Goal: Information Seeking & Learning: Learn about a topic

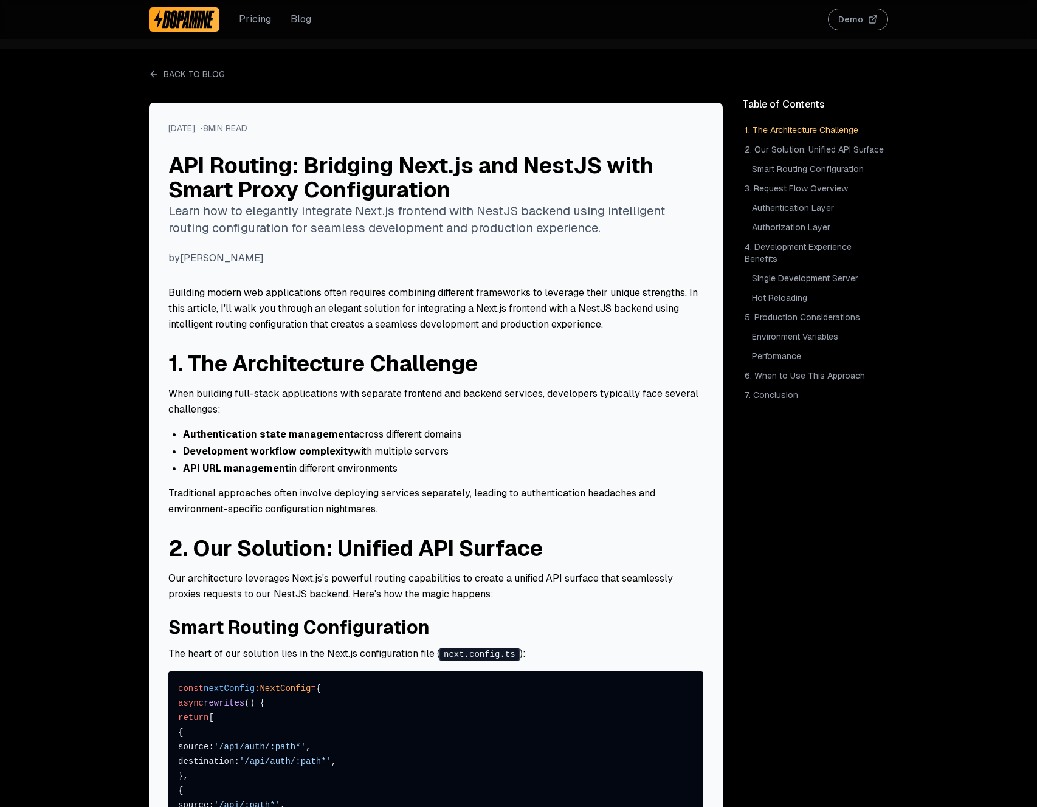
click at [254, 18] on link "Pricing" at bounding box center [255, 19] width 32 height 15
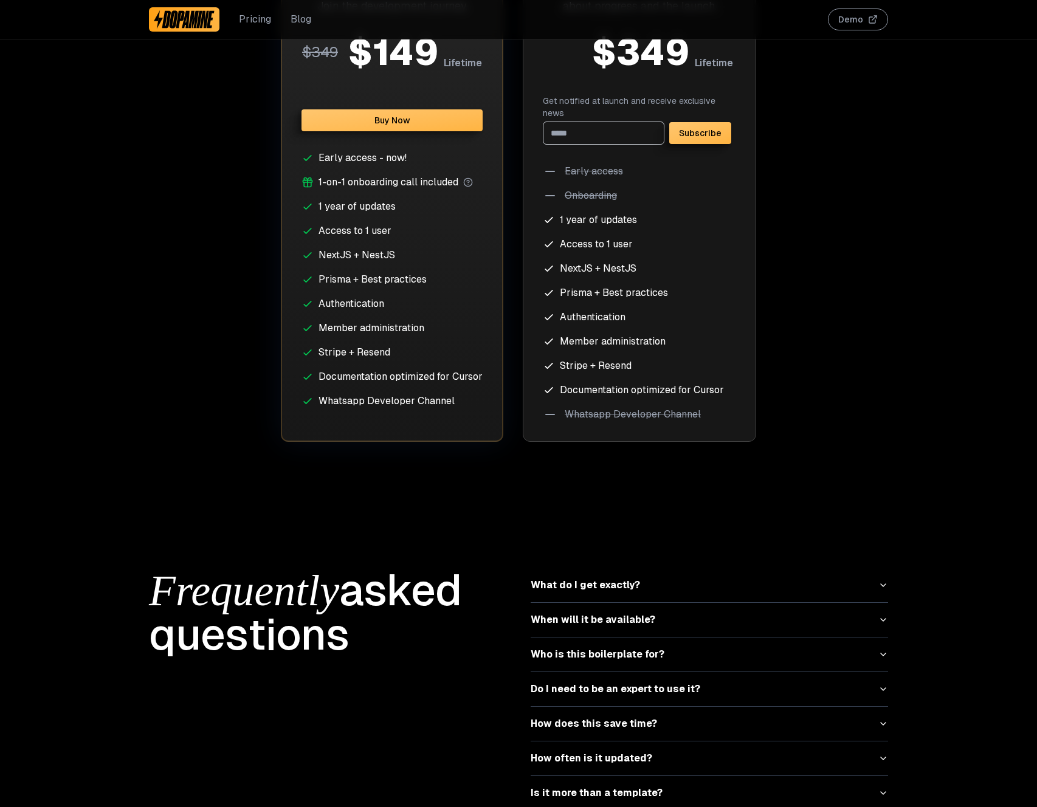
scroll to position [5006, 0]
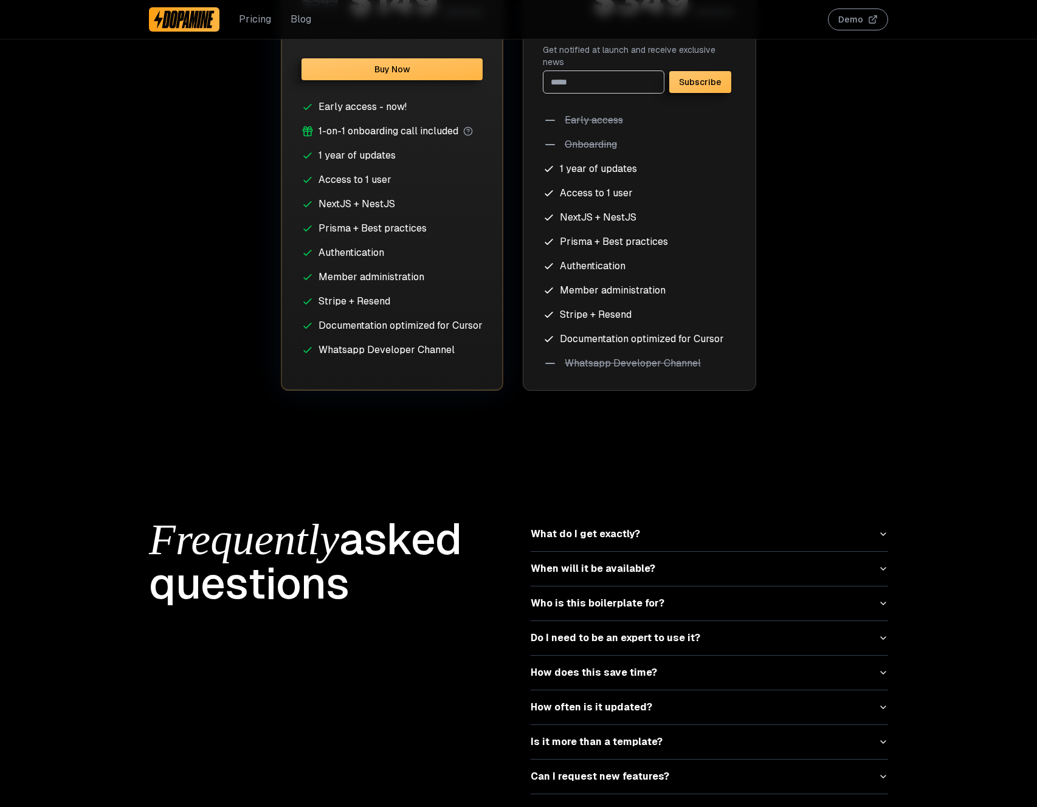
click at [379, 208] on li "NextJS + NestJS" at bounding box center [392, 204] width 181 height 15
copy li "NestJS"
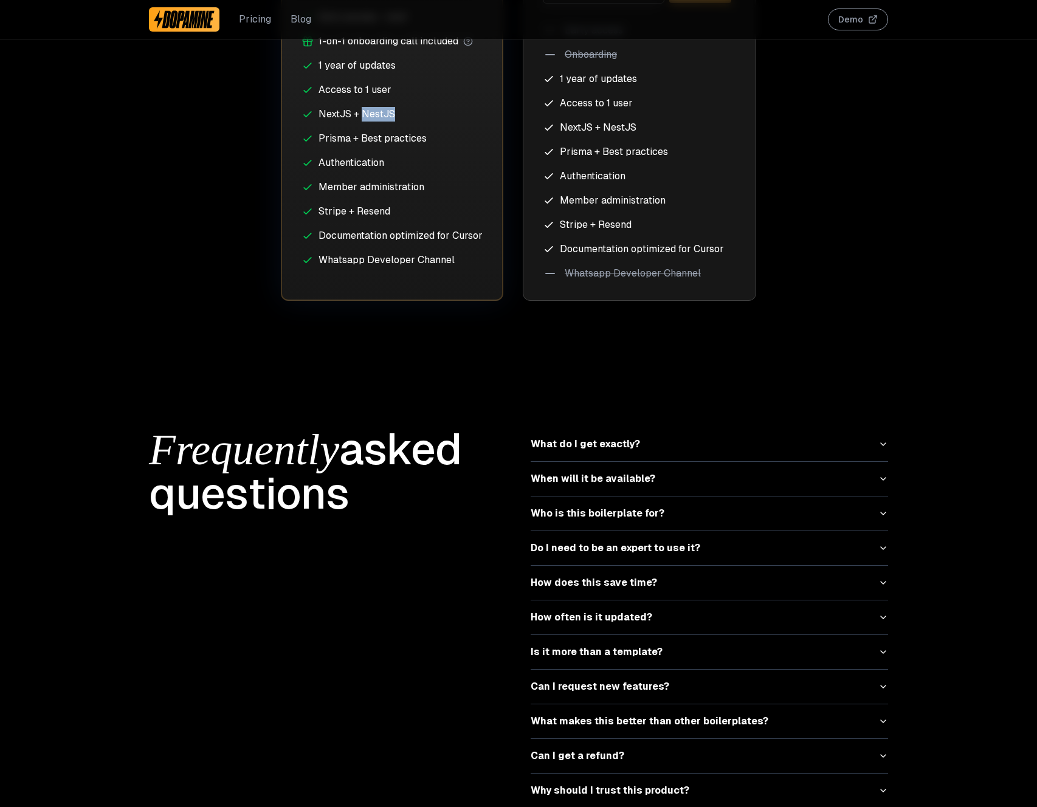
scroll to position [5134, 0]
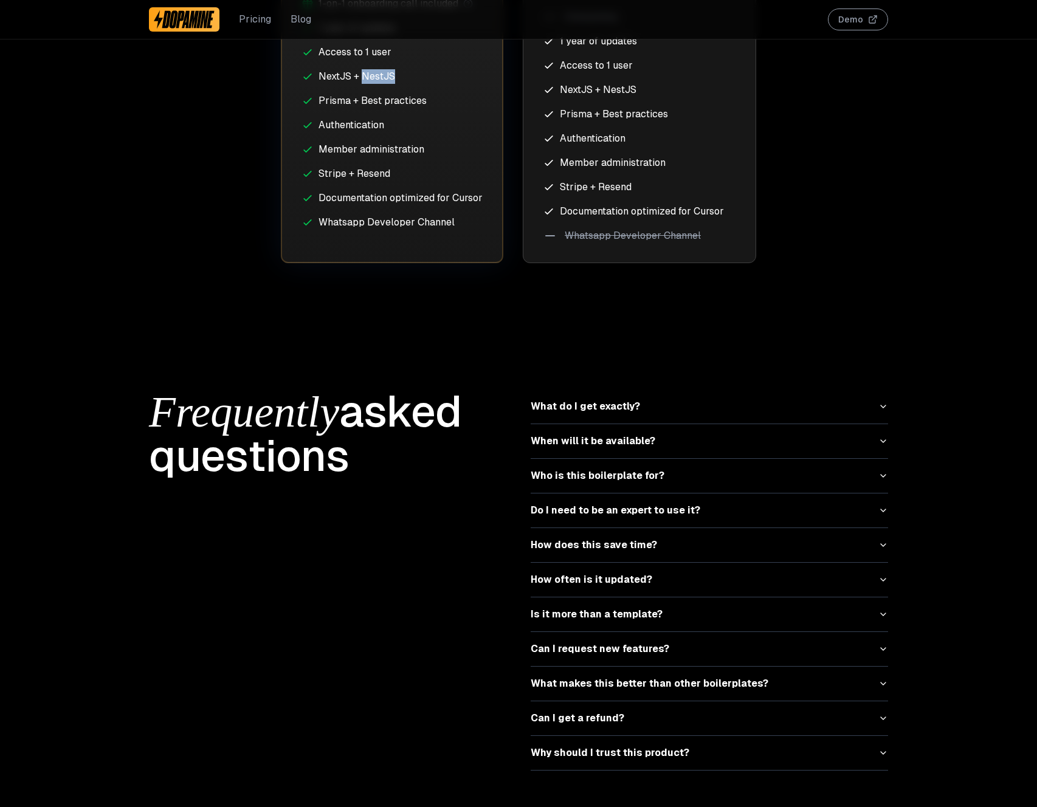
click at [605, 392] on button "What do I get exactly?" at bounding box center [709, 407] width 357 height 34
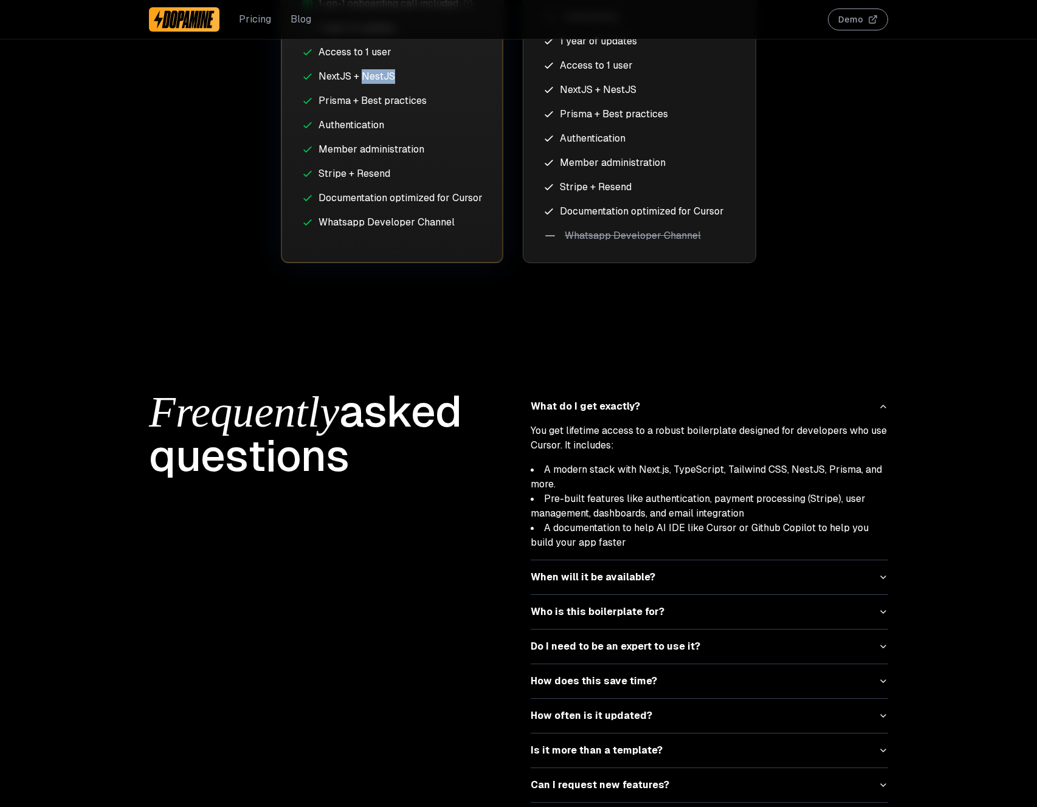
click at [632, 523] on li "A documentation to help AI IDE like Cursor or Github Copilot to help you build …" at bounding box center [709, 535] width 357 height 29
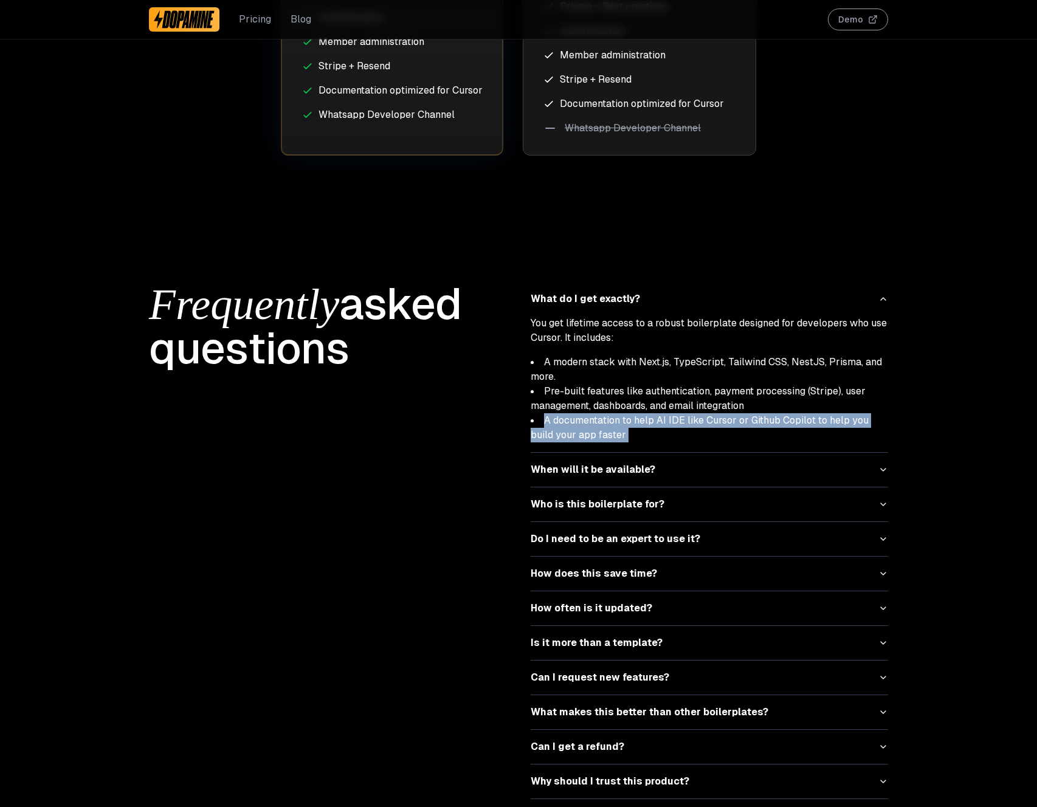
scroll to position [5270, 0]
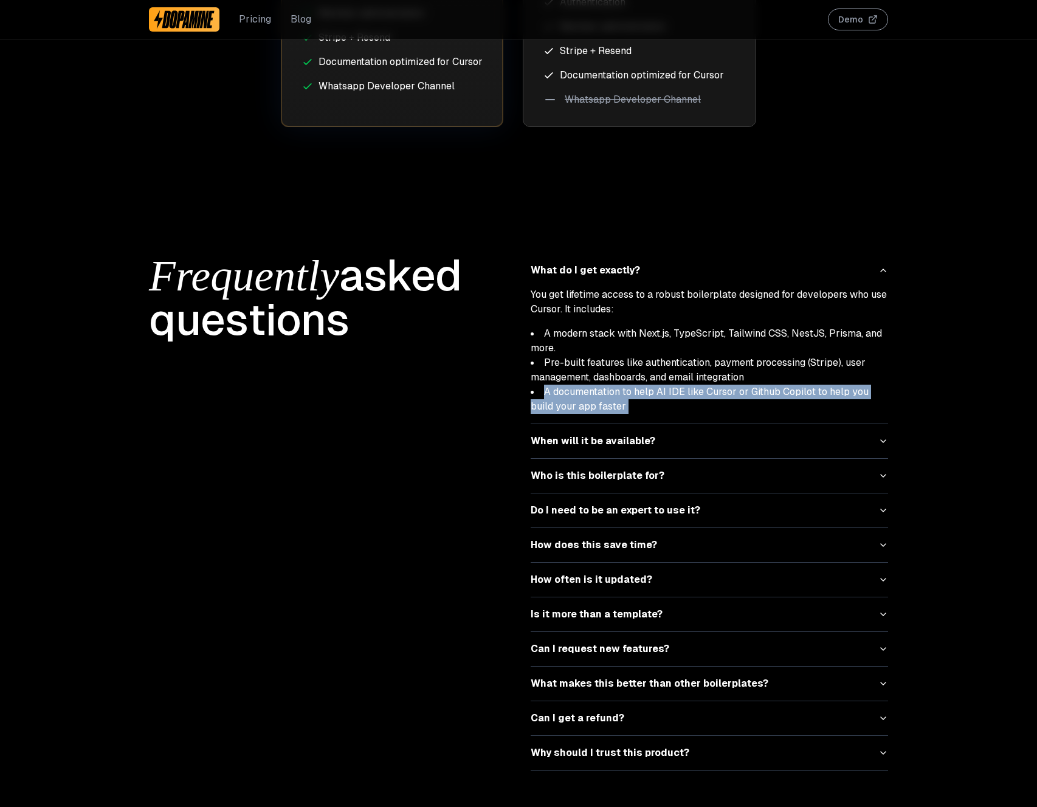
click at [596, 470] on button "Who is this boilerplate for?" at bounding box center [709, 476] width 357 height 34
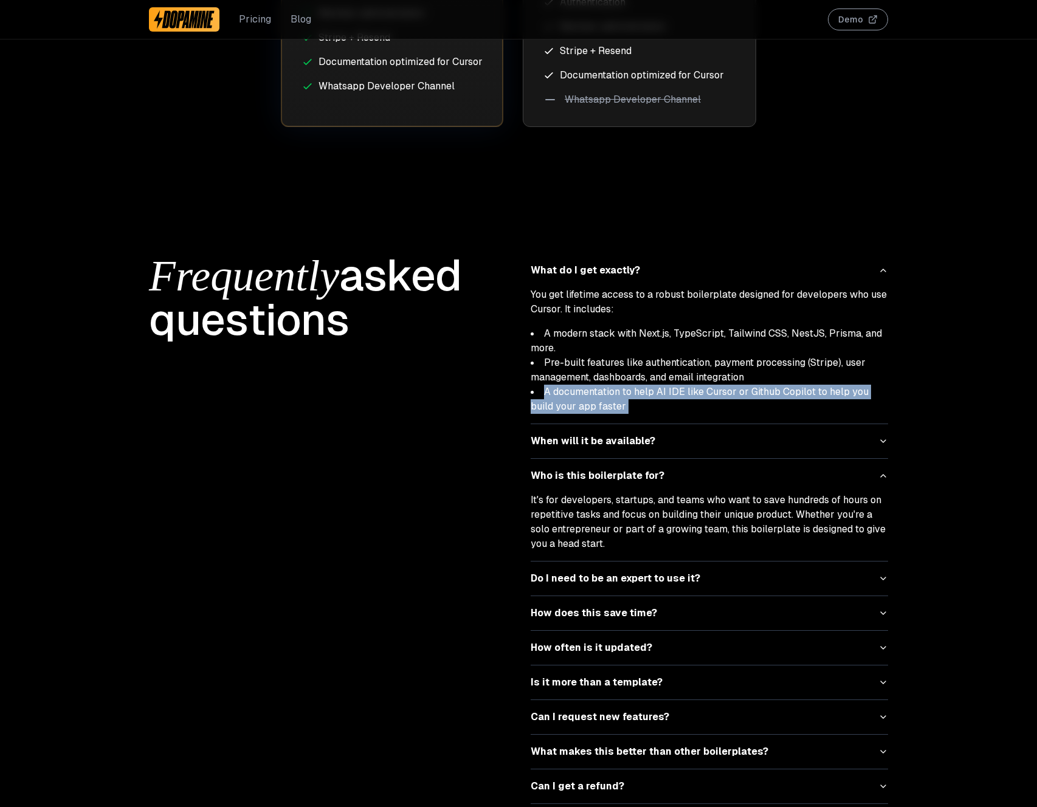
scroll to position [5338, 0]
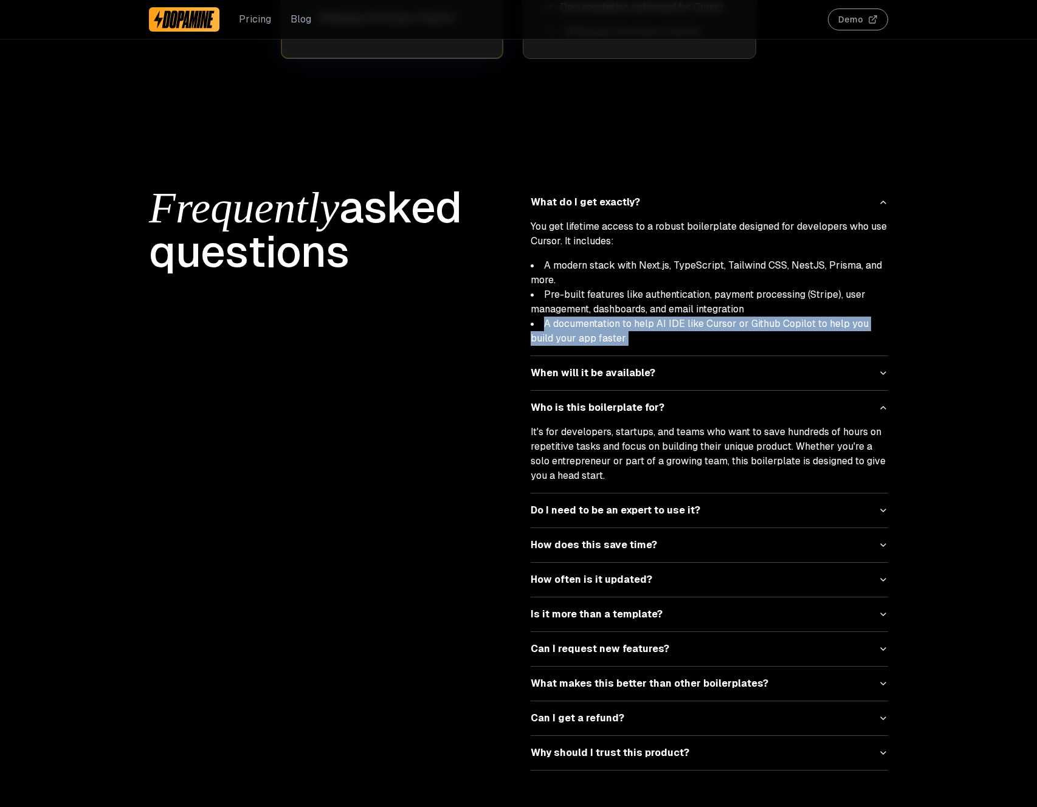
click at [570, 632] on button "Can I request new features?" at bounding box center [709, 649] width 357 height 34
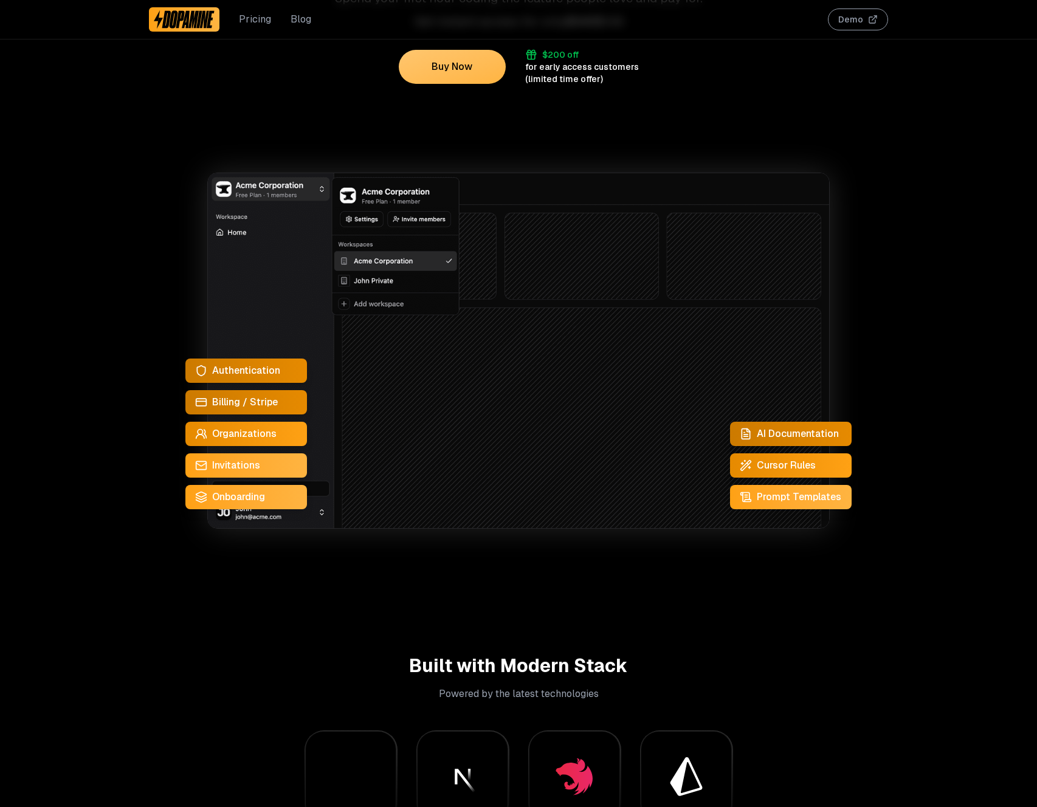
scroll to position [0, 0]
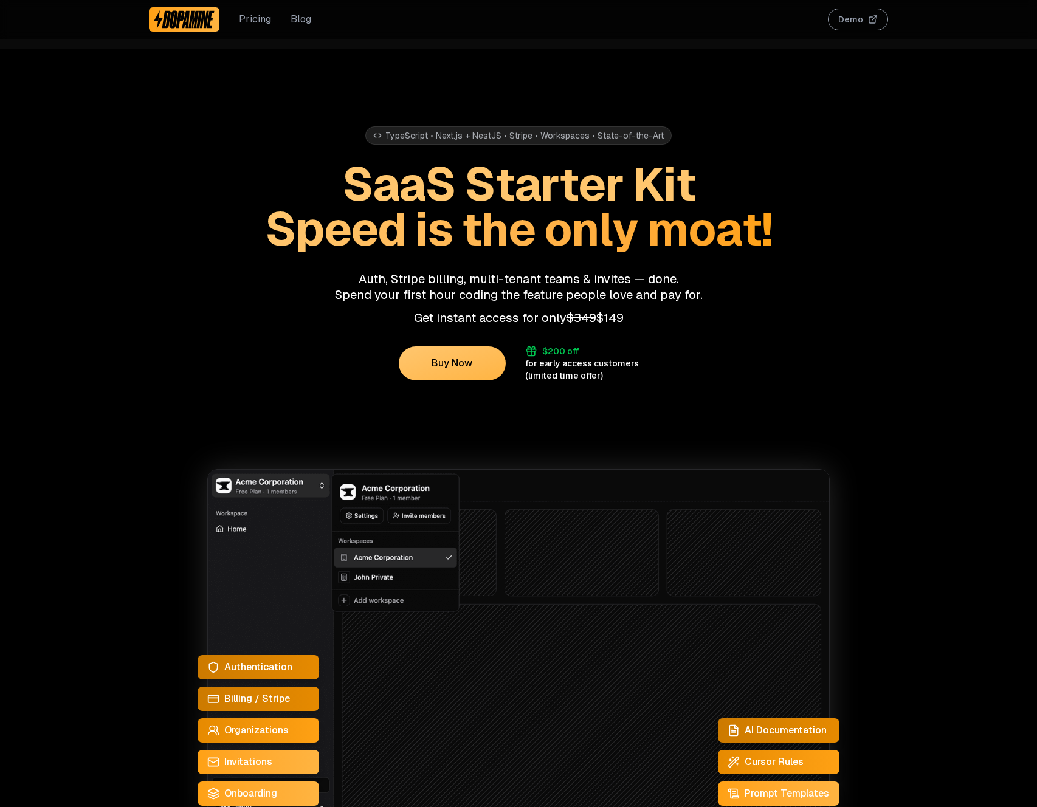
click at [472, 134] on div "TypeScript • Next.js + NestJS • Stripe • Workspaces • State-of-the-Art" at bounding box center [518, 135] width 306 height 18
click at [652, 112] on div "TypeScript • Next.js + NestJS • Stripe • Workspaces • State-of-the-Art SaaS Sta…" at bounding box center [518, 215] width 739 height 333
click at [852, 24] on button "Demo" at bounding box center [858, 20] width 60 height 22
